Goal: Information Seeking & Learning: Compare options

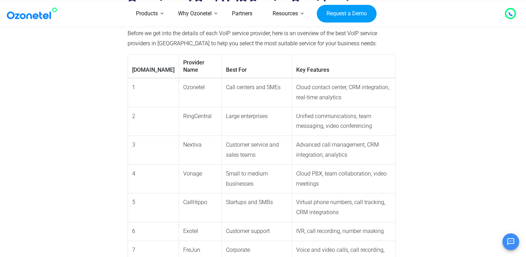
scroll to position [626, 0]
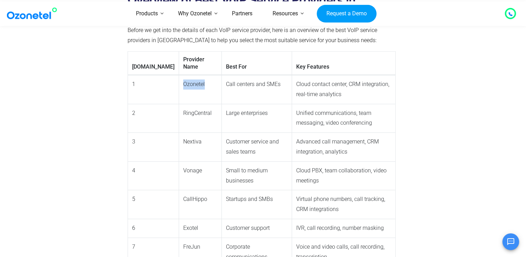
drag, startPoint x: 168, startPoint y: 59, endPoint x: 149, endPoint y: 59, distance: 19.1
click at [179, 75] on td "Ozonetel" at bounding box center [200, 89] width 43 height 29
copy td "Ozonetel"
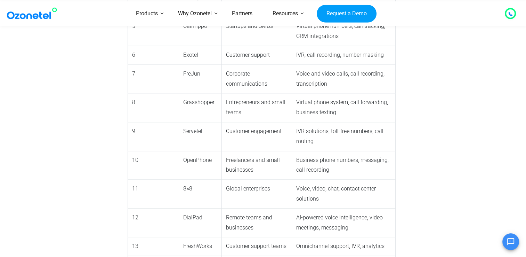
scroll to position [800, 0]
drag, startPoint x: 177, startPoint y: 108, endPoint x: 149, endPoint y: 106, distance: 27.2
click at [179, 121] on td "Servetel" at bounding box center [200, 135] width 43 height 29
copy td "Servetel"
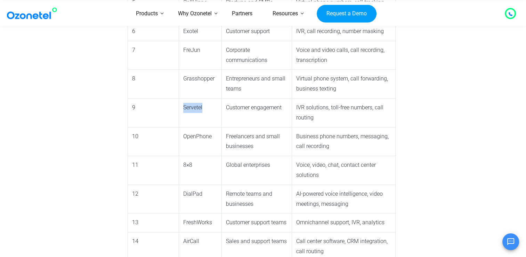
scroll to position [834, 0]
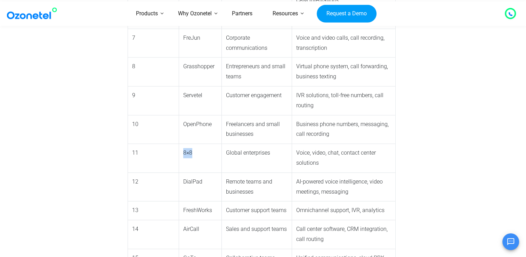
drag, startPoint x: 157, startPoint y: 119, endPoint x: 146, endPoint y: 119, distance: 11.5
click at [146, 144] on tr "11 8×8 Global enterprises Voice, video, chat, contact center solutions" at bounding box center [262, 158] width 268 height 29
copy tr "8×8"
drag, startPoint x: 175, startPoint y: 139, endPoint x: 151, endPoint y: 138, distance: 24.7
click at [179, 172] on td "DialPad" at bounding box center [200, 186] width 43 height 29
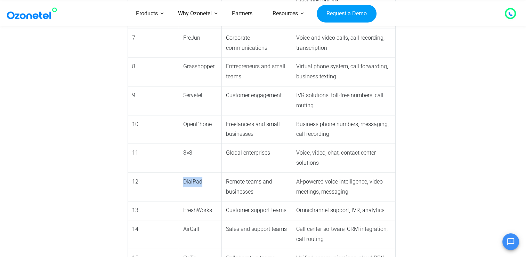
copy td "DialPad"
drag, startPoint x: 171, startPoint y: 183, endPoint x: 143, endPoint y: 183, distance: 27.8
click at [143, 220] on tr "14 AirCall Sales and support teams Call center software, CRM integration, call …" at bounding box center [262, 234] width 268 height 29
copy tr "AirCall"
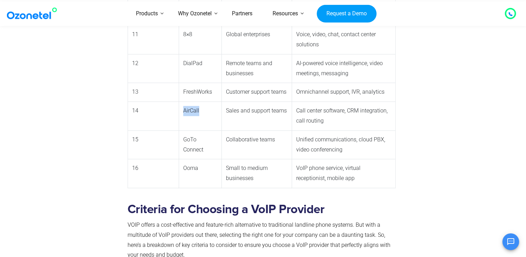
scroll to position [973, 0]
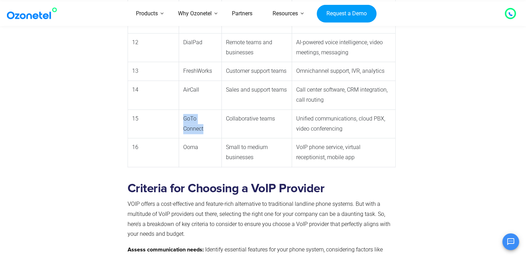
drag, startPoint x: 187, startPoint y: 73, endPoint x: 148, endPoint y: 74, distance: 38.9
click at [179, 109] on td "GoTo Connect" at bounding box center [200, 123] width 43 height 29
copy td "GoTo Connect"
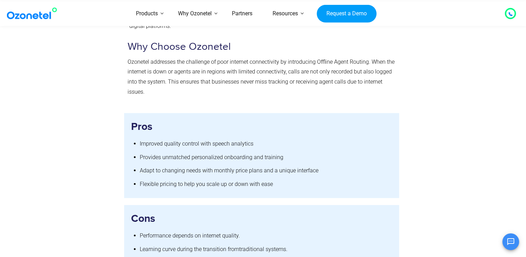
scroll to position [1773, 0]
